Goal: Task Accomplishment & Management: Use online tool/utility

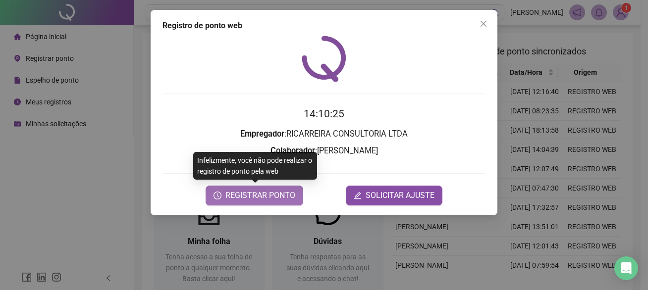
click at [260, 197] on span "REGISTRAR PONTO" at bounding box center [260, 196] width 70 height 12
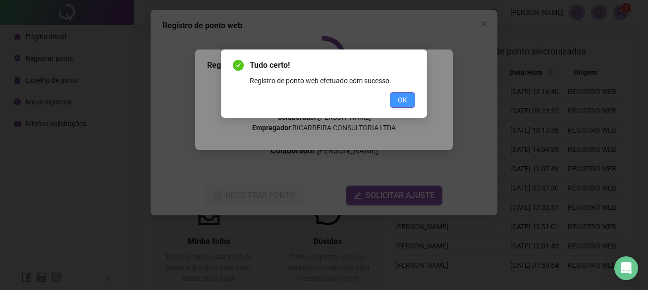
click at [406, 105] on button "OK" at bounding box center [402, 100] width 25 height 16
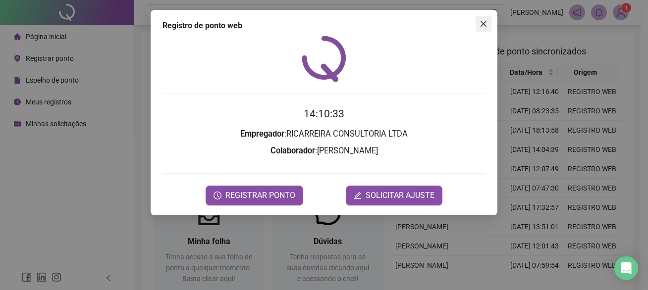
click at [489, 24] on span "Close" at bounding box center [484, 24] width 16 height 8
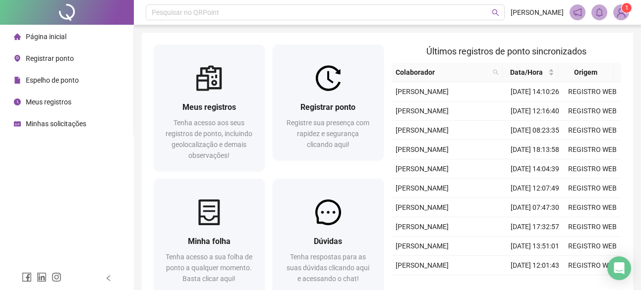
click at [445, 33] on div "Meus registros Tenha acesso aos seus registros de ponto, incluindo geolocalizaç…" at bounding box center [387, 172] width 491 height 278
